Goal: Task Accomplishment & Management: Manage account settings

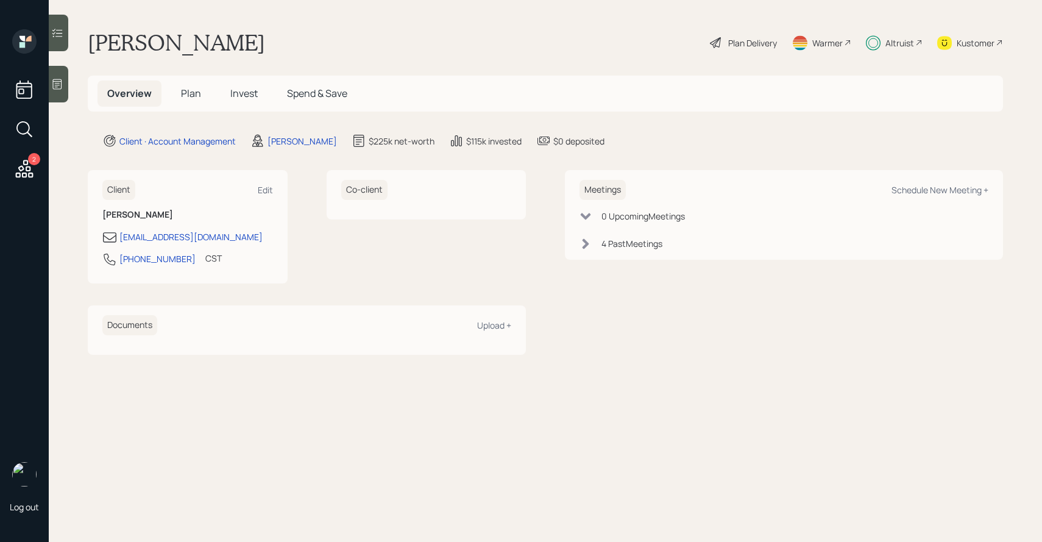
click at [68, 37] on div at bounding box center [59, 33] width 20 height 37
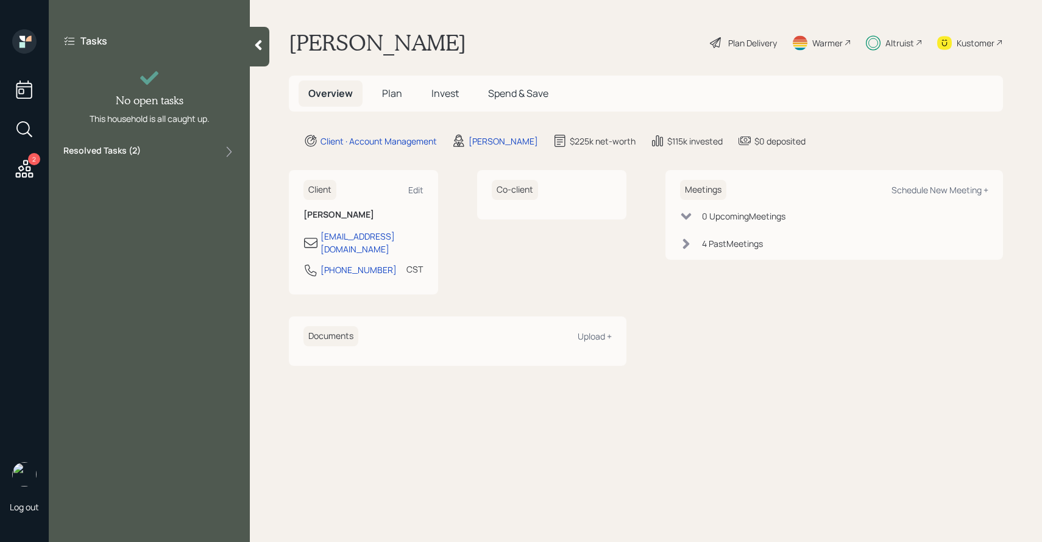
click at [117, 149] on label "Resolved Tasks ( 2 )" at bounding box center [101, 151] width 77 height 15
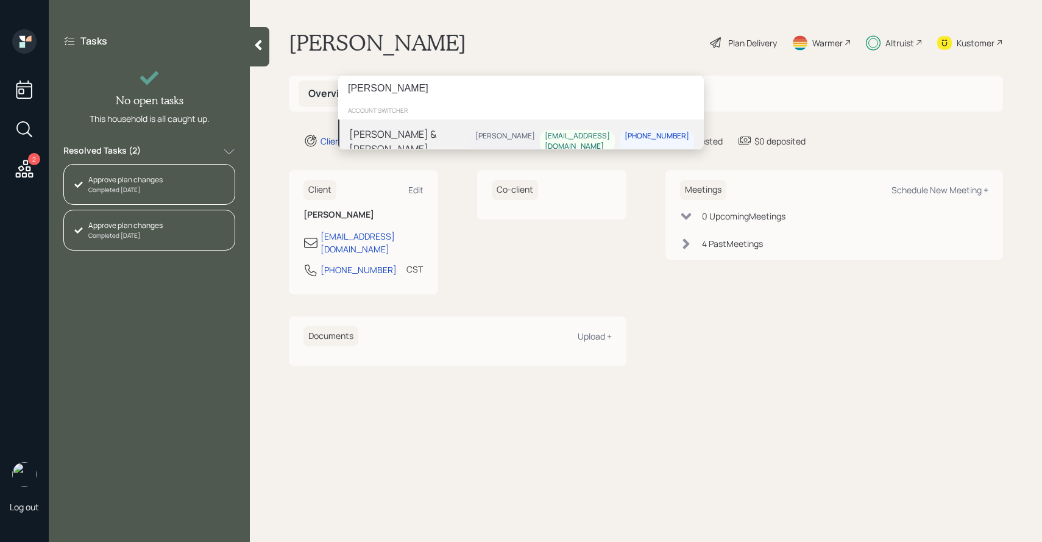
type input "juan nigl"
click at [510, 129] on div "Juan & Regina Niglio Michael Russo jniglio@att.net 972-369-4251" at bounding box center [521, 141] width 366 height 44
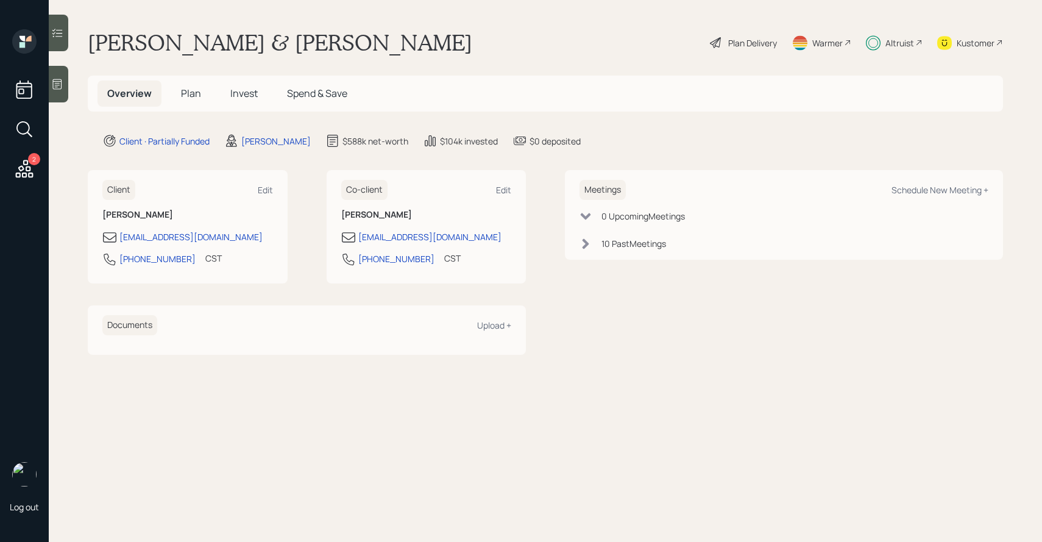
click at [49, 47] on div at bounding box center [59, 33] width 20 height 37
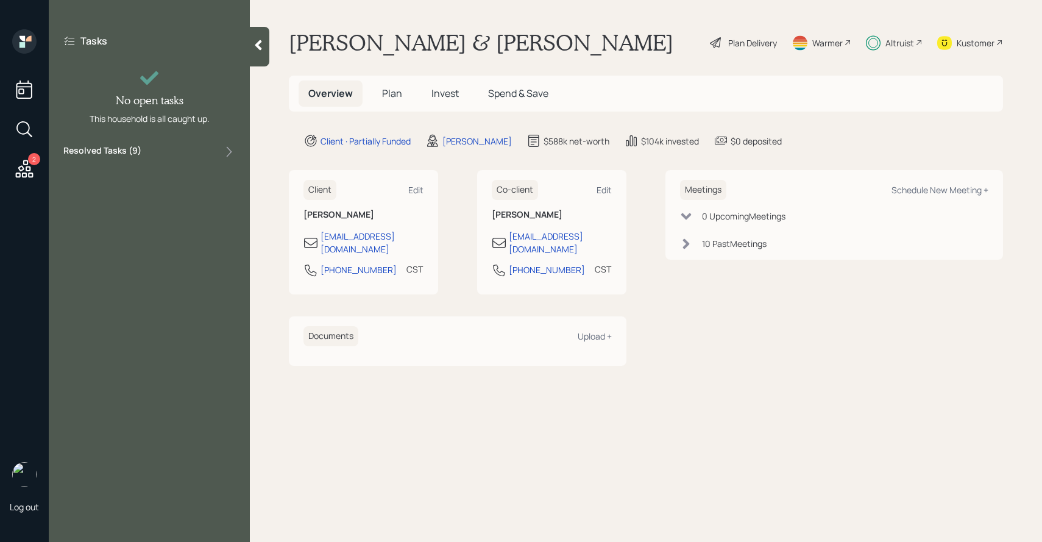
click at [124, 151] on label "Resolved Tasks ( 9 )" at bounding box center [102, 151] width 78 height 15
